Goal: Information Seeking & Learning: Check status

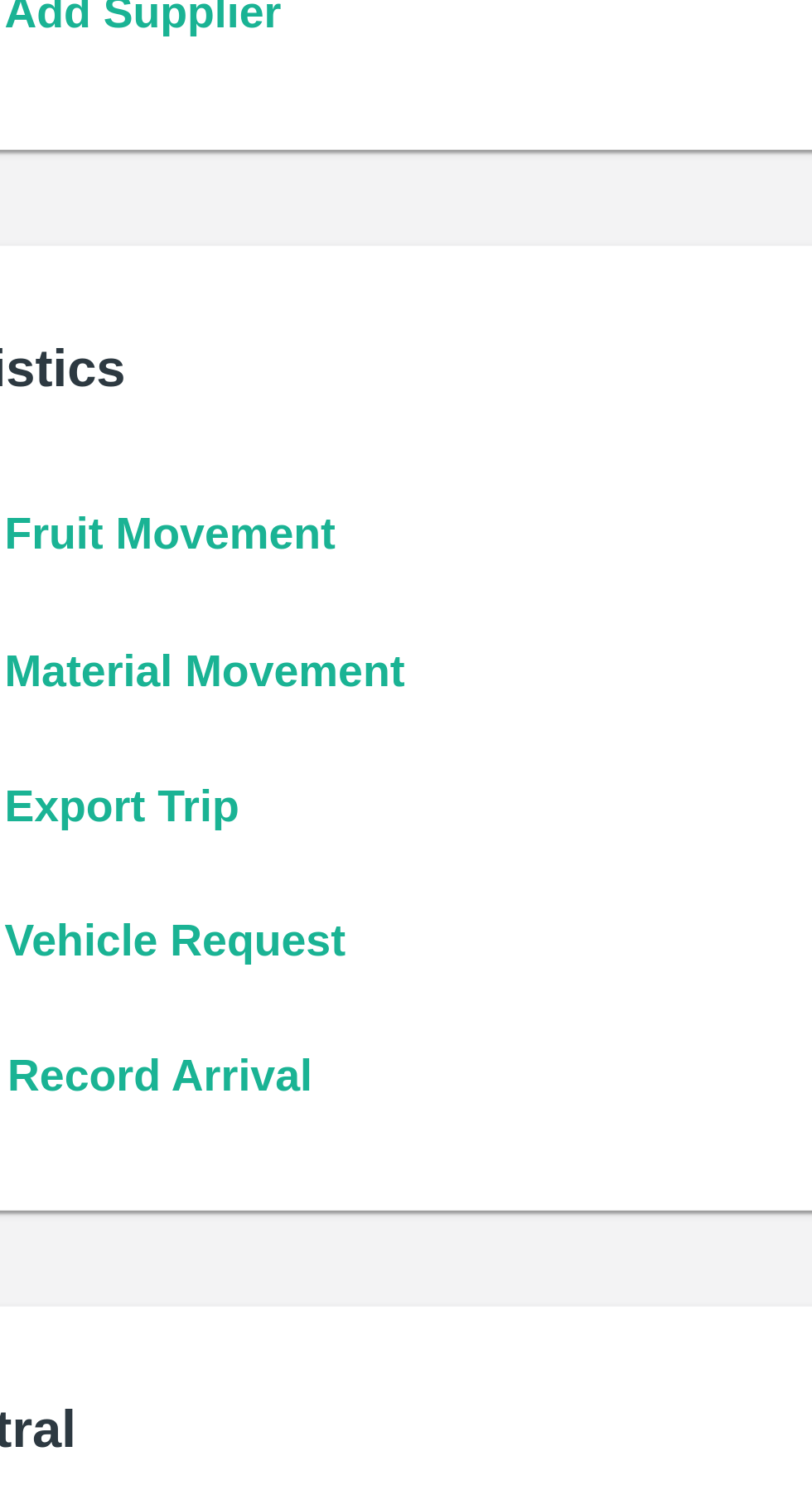
scroll to position [9, 0]
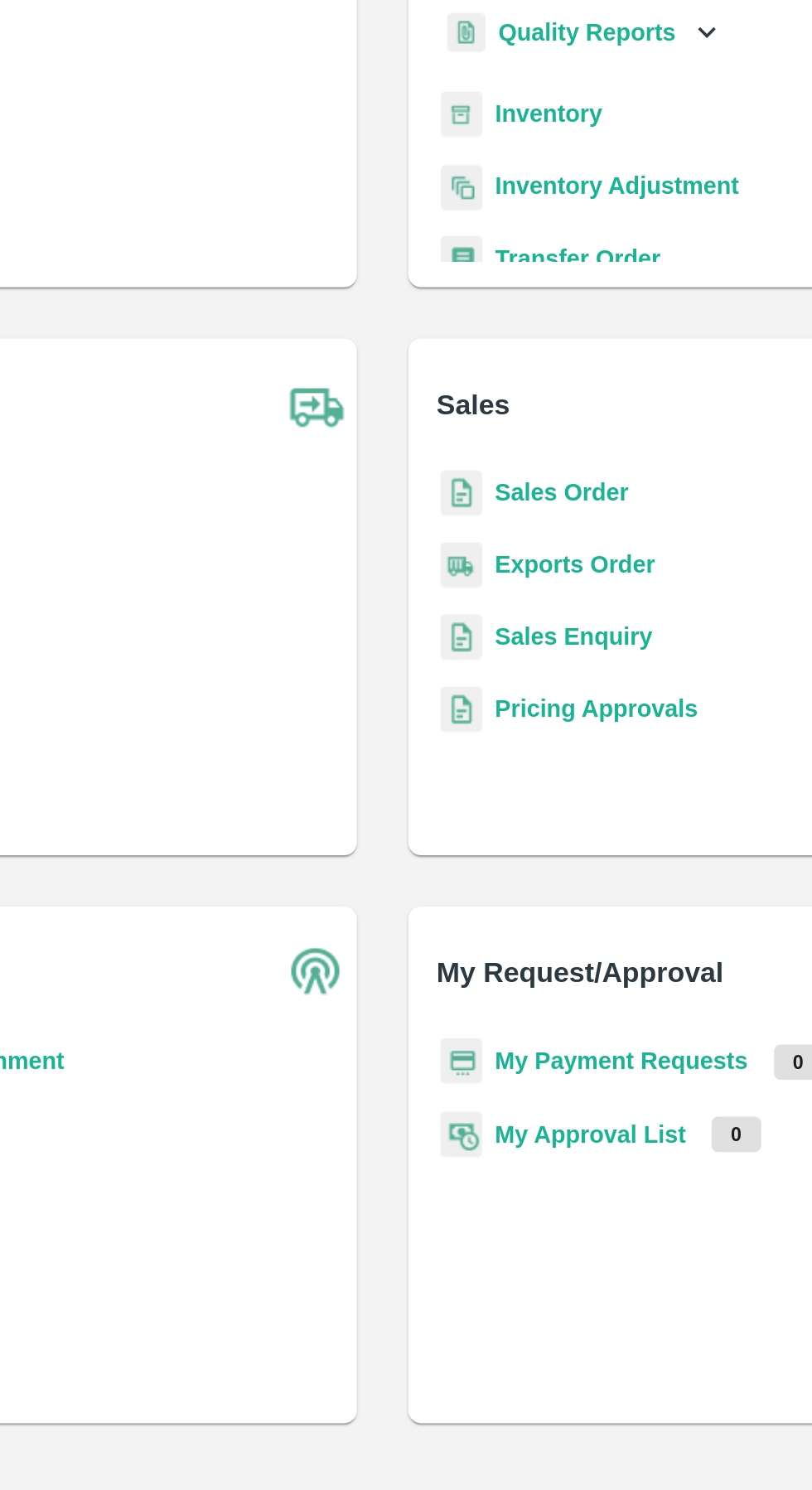
click at [507, 516] on b "Exports Order" at bounding box center [506, 513] width 83 height 14
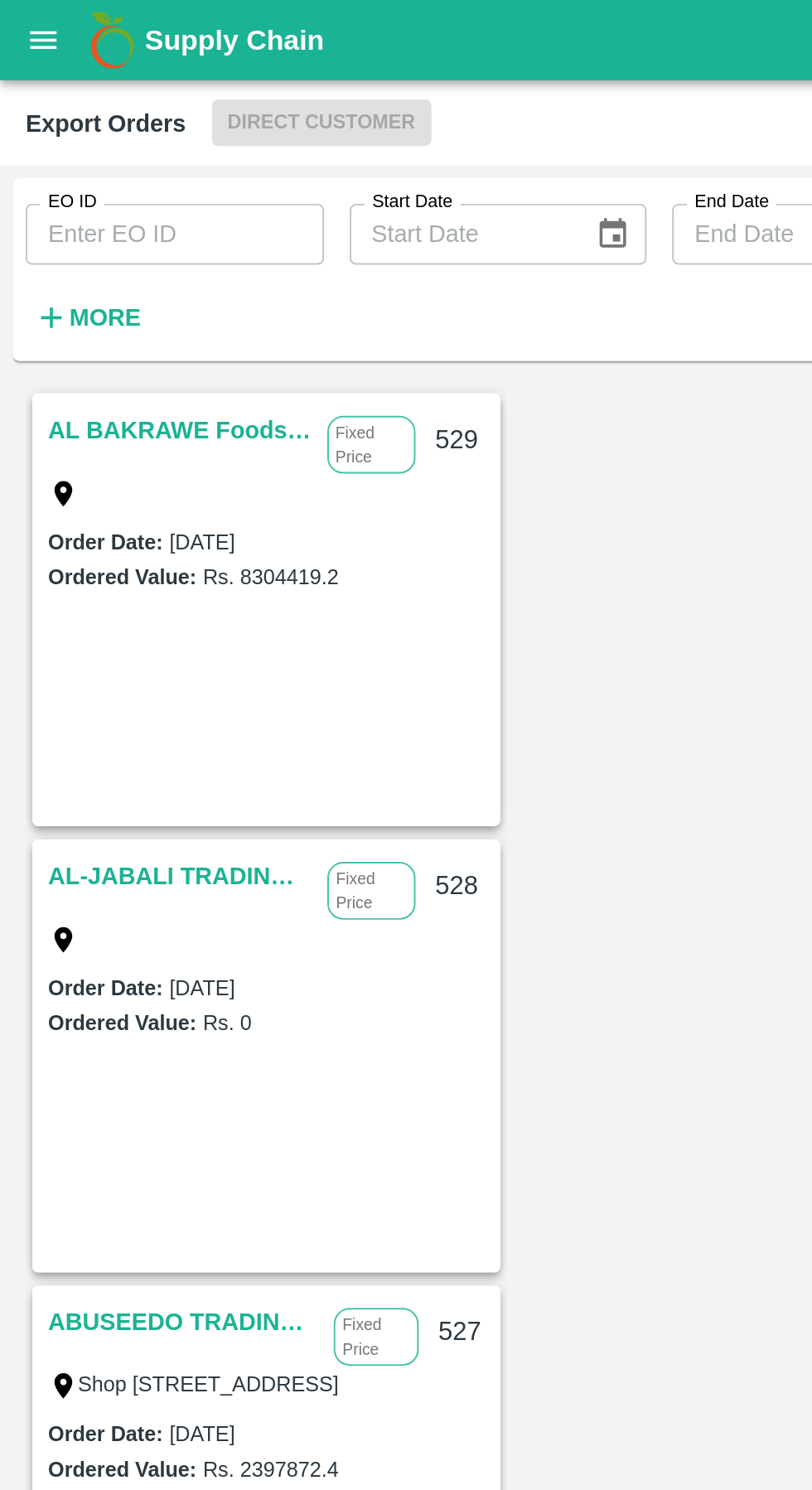
click at [79, 216] on link "AL BAKRAWE Foods FZE" at bounding box center [92, 221] width 136 height 21
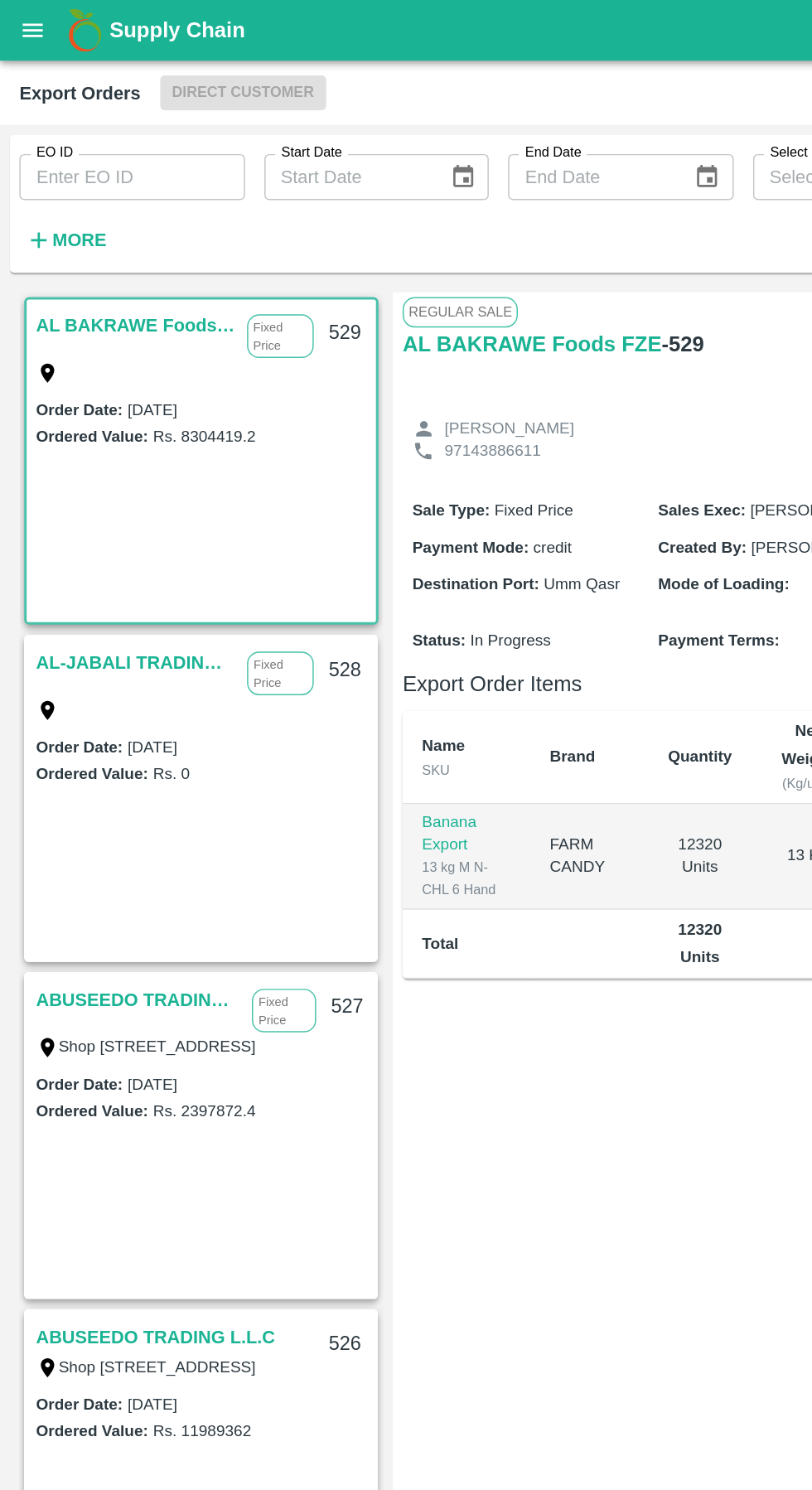
click at [83, 222] on link "AL BAKRAWE Foods FZE" at bounding box center [92, 221] width 136 height 21
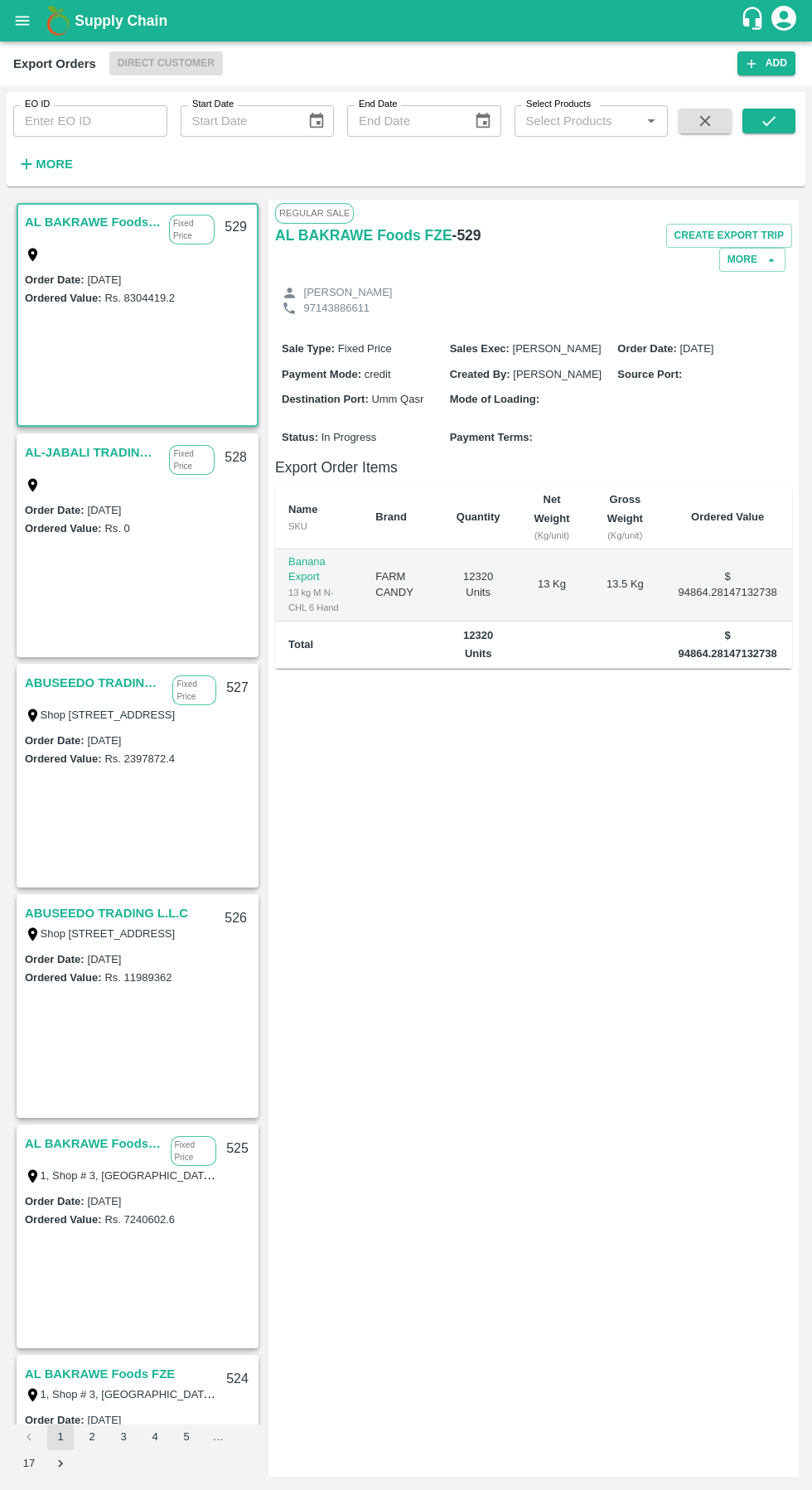
click at [92, 451] on link "AL-JABALI TRADING LLC" at bounding box center [92, 452] width 136 height 21
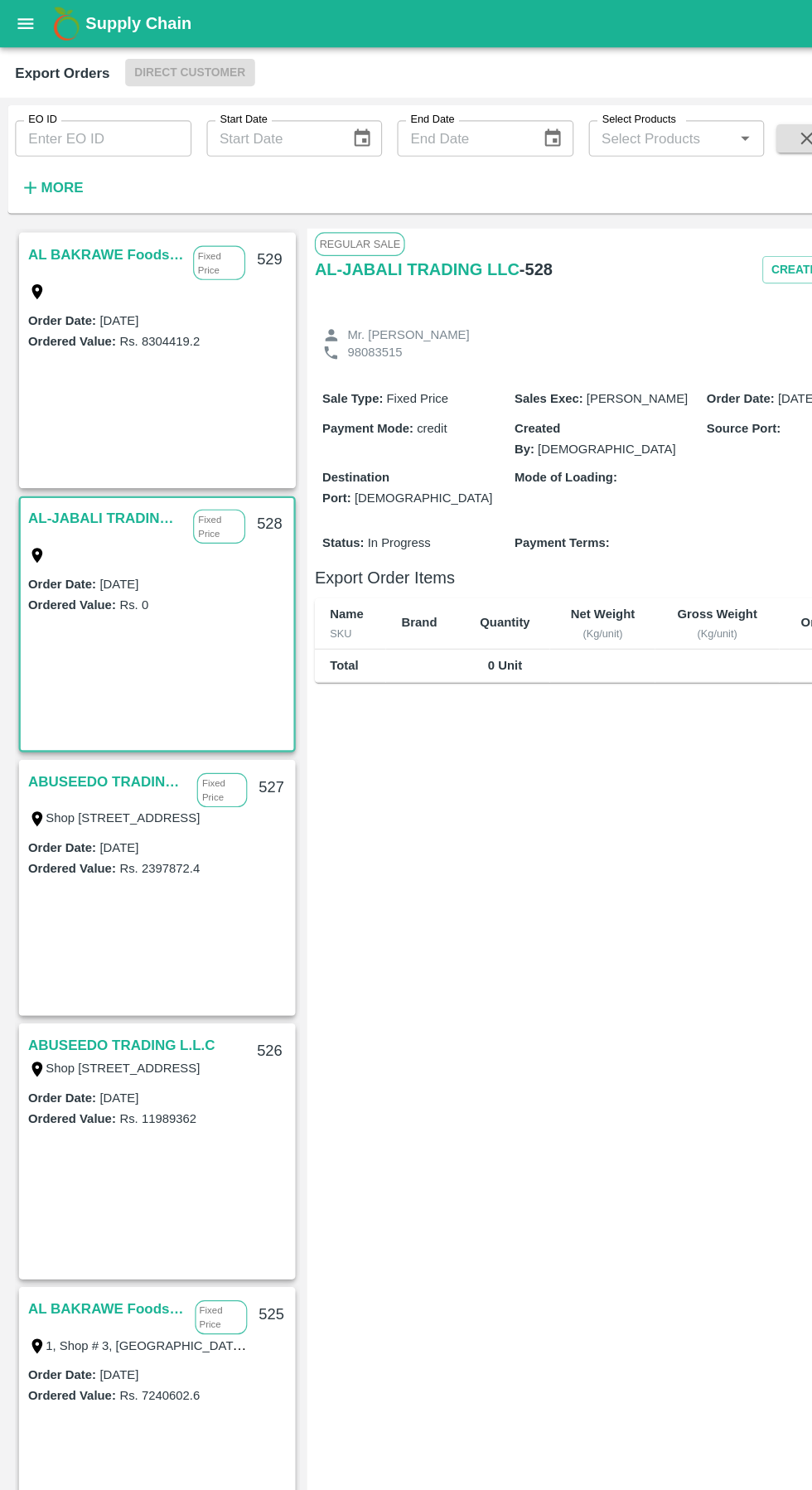
click at [100, 675] on link "ABUSEEDO TRADING L.L.C" at bounding box center [94, 682] width 139 height 21
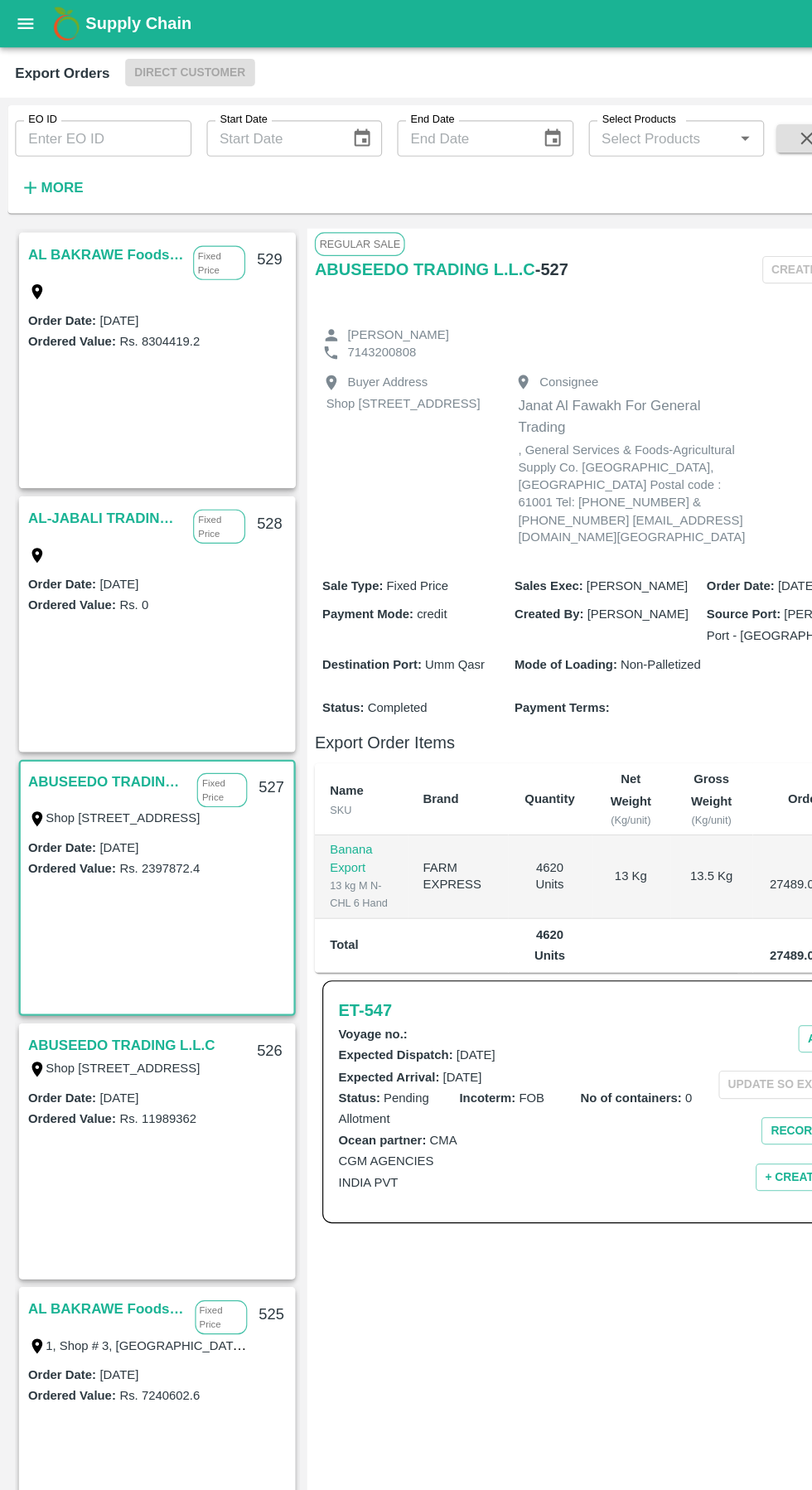
click at [111, 916] on link "ABUSEEDO TRADING L.L.C" at bounding box center [106, 913] width 163 height 21
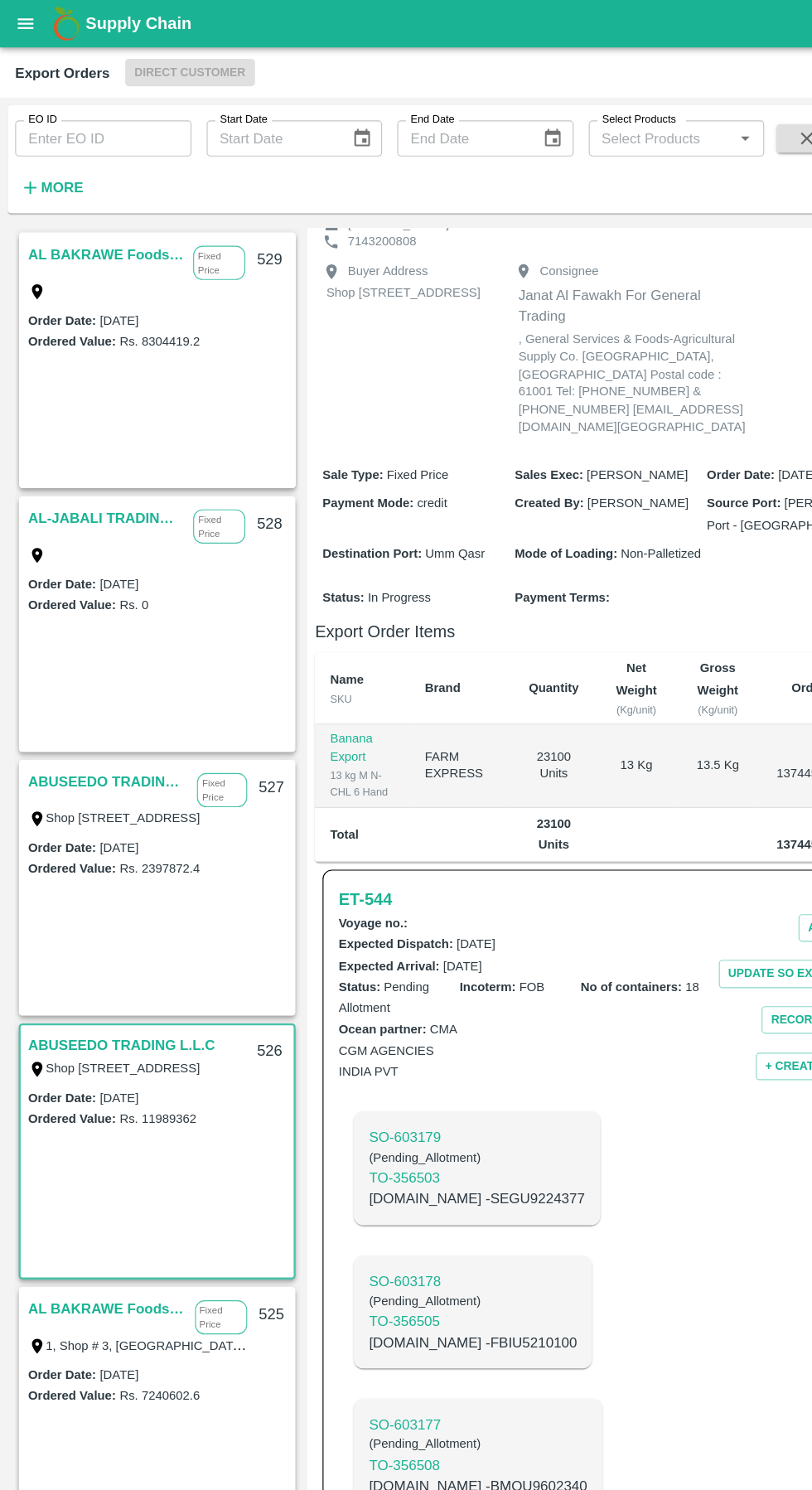
scroll to position [3, 0]
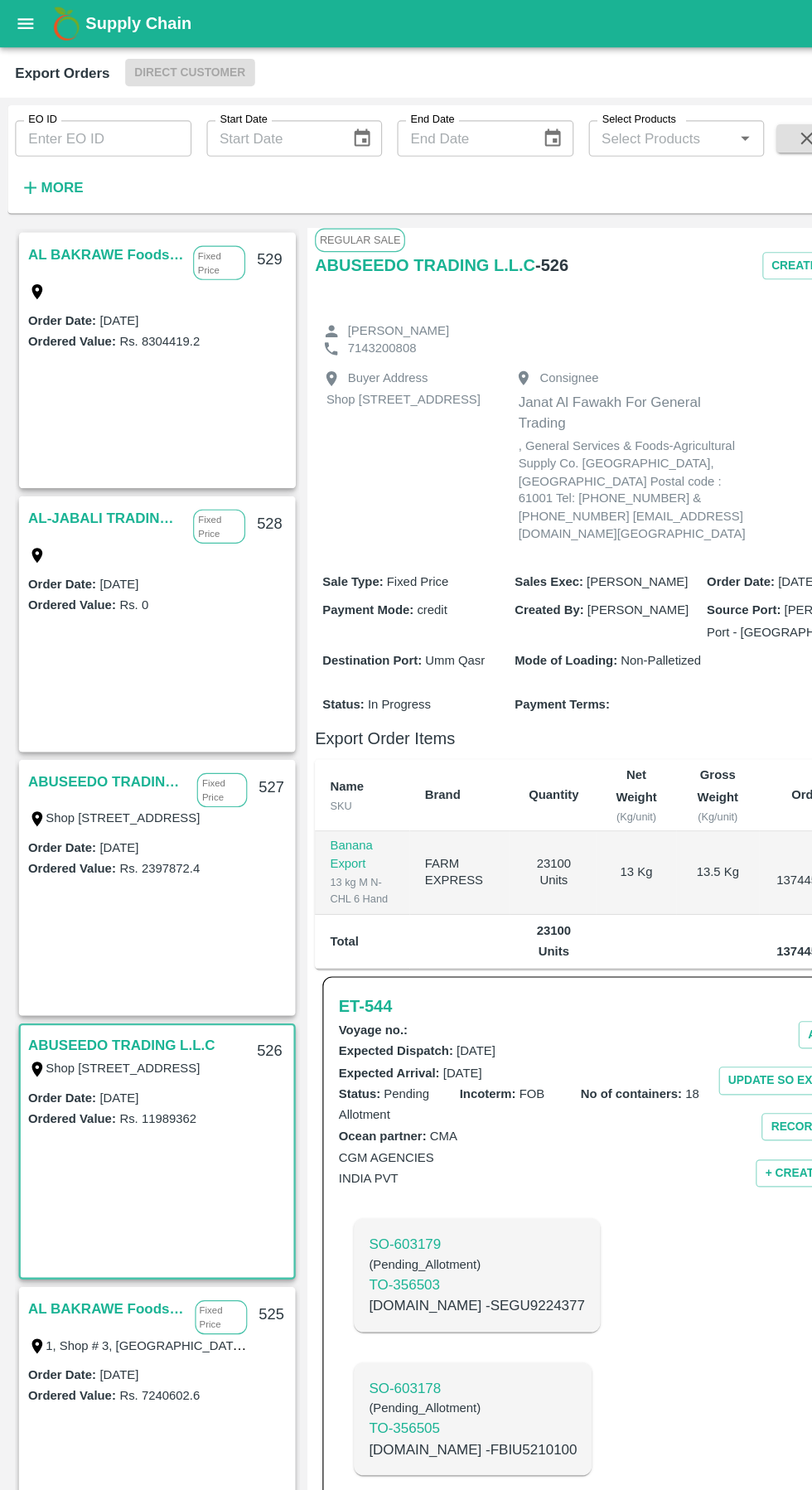
click at [104, 679] on link "ABUSEEDO TRADING L.L.C" at bounding box center [94, 682] width 139 height 21
